Goal: Obtain resource: Obtain resource

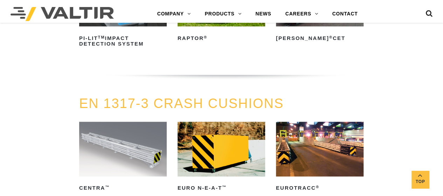
scroll to position [1787, 0]
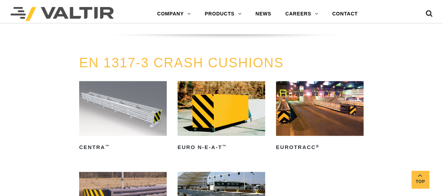
click at [115, 110] on img at bounding box center [123, 108] width 88 height 55
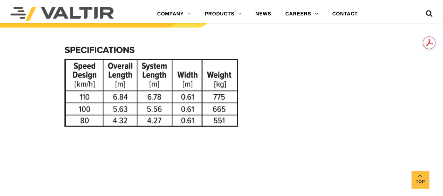
scroll to position [660, 0]
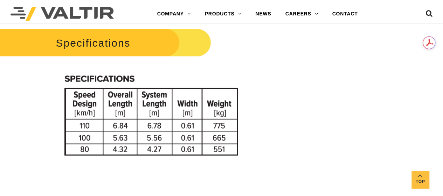
click at [90, 39] on h2 "Specifications" at bounding box center [100, 42] width 222 height 33
click at [96, 85] on img at bounding box center [153, 115] width 195 height 98
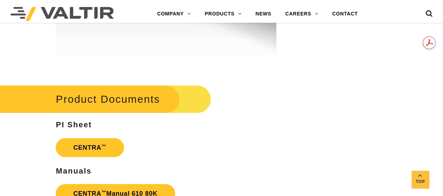
scroll to position [1201, 0]
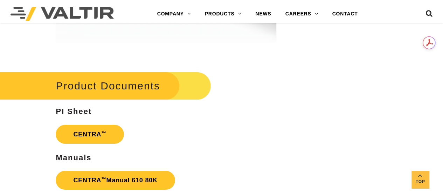
click at [75, 113] on strong "PI Sheet" at bounding box center [74, 111] width 36 height 9
click at [83, 132] on link "CENTRA ™" at bounding box center [90, 134] width 68 height 19
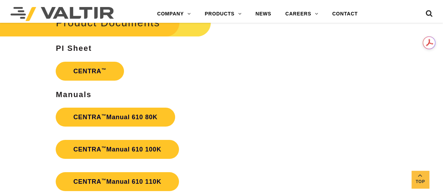
scroll to position [1279, 0]
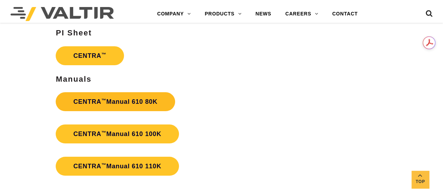
click at [145, 104] on strong "CENTRA ™ Manual 610 80K" at bounding box center [115, 101] width 84 height 7
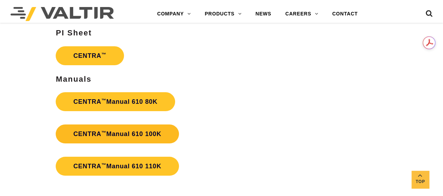
click at [117, 135] on strong "CENTRA ™ Manual 610 100K" at bounding box center [117, 133] width 88 height 7
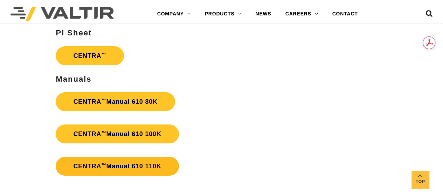
click at [160, 163] on link "CENTRA ™ Manual 610 110K" at bounding box center [117, 166] width 123 height 19
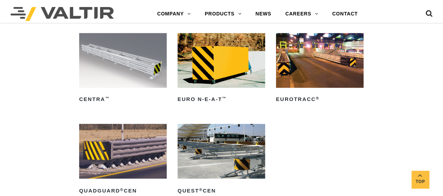
scroll to position [1859, 0]
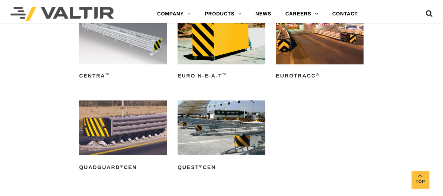
click at [98, 128] on img at bounding box center [123, 127] width 88 height 55
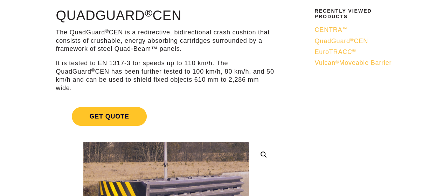
scroll to position [48, 0]
